Goal: Task Accomplishment & Management: Use online tool/utility

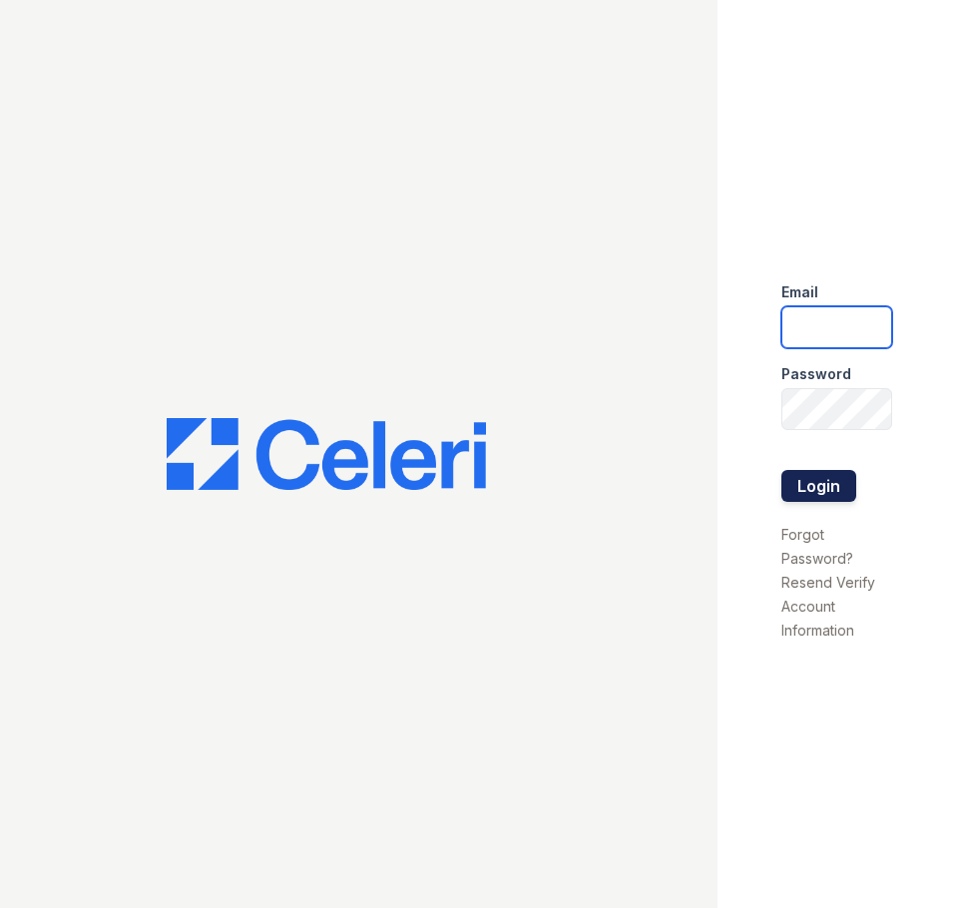
type input "[EMAIL_ADDRESS][DOMAIN_NAME]"
click at [823, 479] on button "Login" at bounding box center [818, 486] width 75 height 32
type input "[EMAIL_ADDRESS][DOMAIN_NAME]"
click at [808, 485] on button "Login" at bounding box center [818, 486] width 75 height 32
